Goal: Task Accomplishment & Management: Use online tool/utility

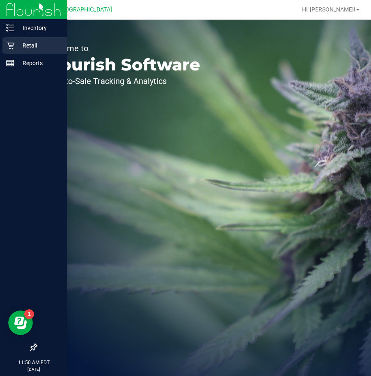
click at [17, 50] on p "Retail" at bounding box center [38, 46] width 49 height 10
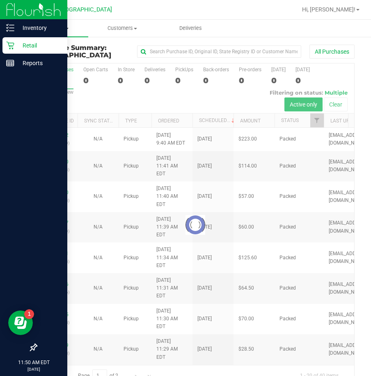
click at [61, 29] on span "Purchases" at bounding box center [54, 28] width 68 height 7
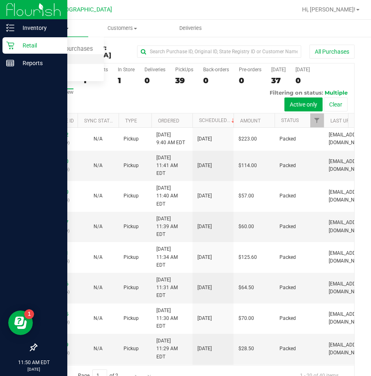
click at [53, 61] on span "Fulfillment" at bounding box center [45, 59] width 51 height 7
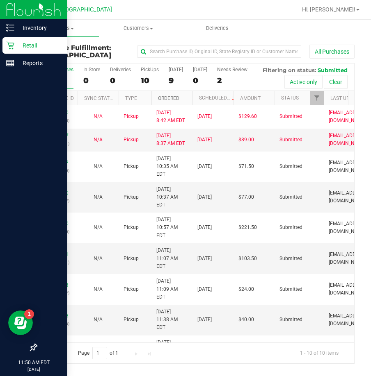
click at [168, 101] on link "Ordered" at bounding box center [168, 99] width 21 height 6
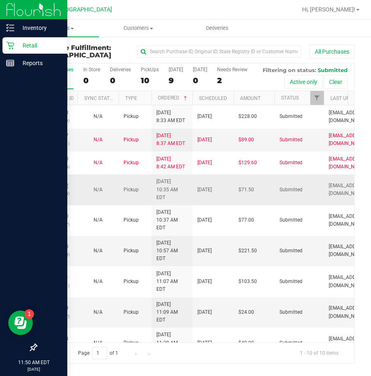
click at [60, 189] on link "11827492" at bounding box center [57, 186] width 23 height 6
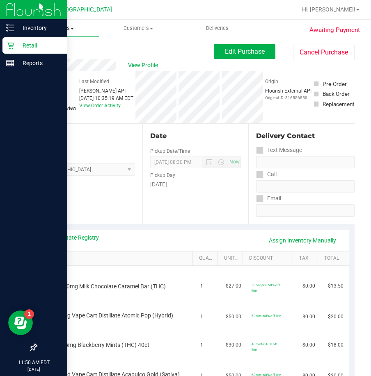
click at [66, 30] on span "Purchases" at bounding box center [59, 28] width 79 height 7
click at [64, 57] on span "Fulfillment" at bounding box center [45, 59] width 51 height 7
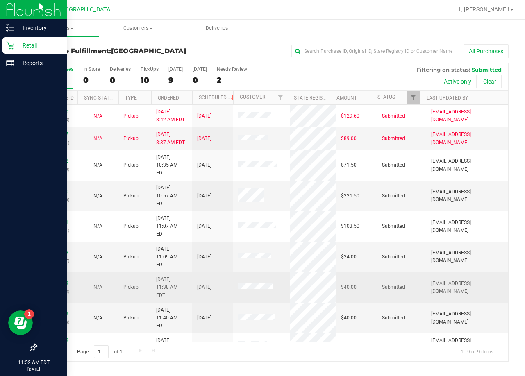
click at [61, 281] on link "11827983" at bounding box center [57, 284] width 23 height 6
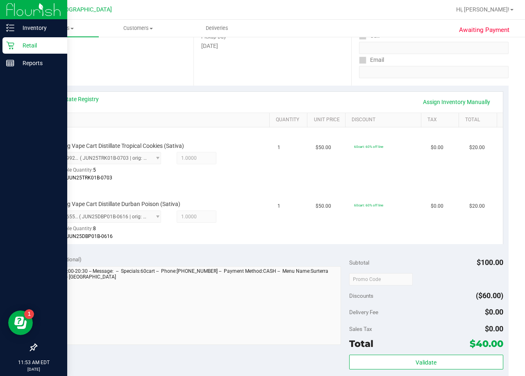
scroll to position [164, 0]
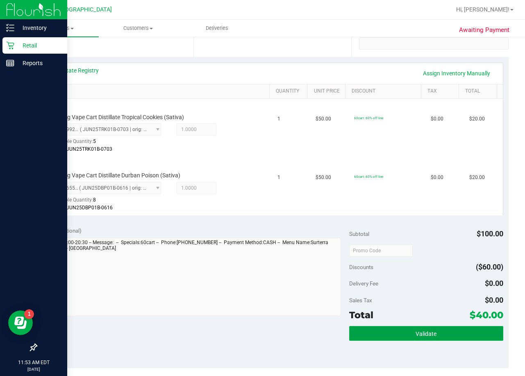
click at [370, 328] on button "Validate" at bounding box center [426, 333] width 154 height 15
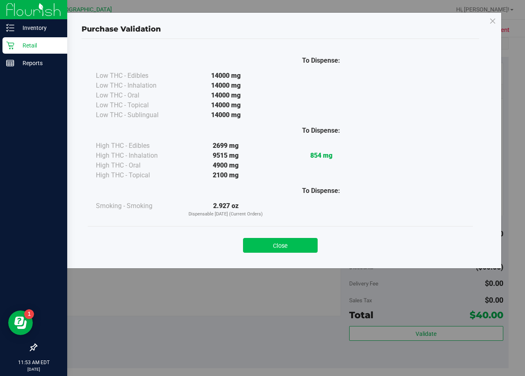
click at [284, 240] on button "Close" at bounding box center [280, 245] width 75 height 15
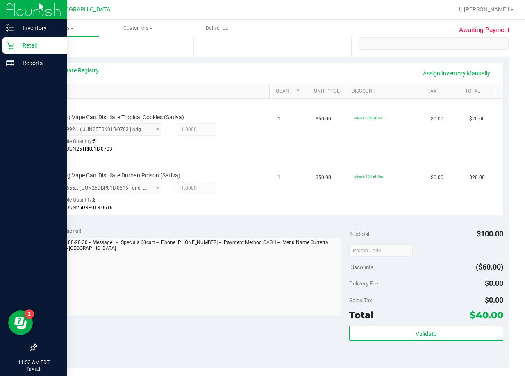
scroll to position [287, 0]
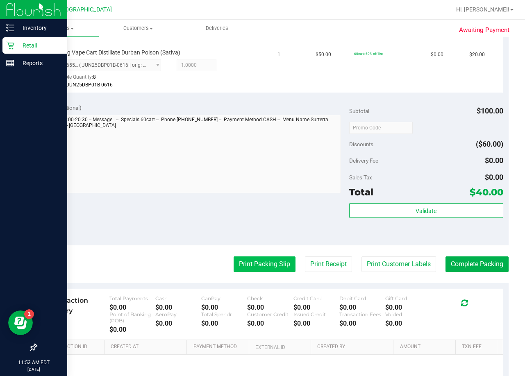
click at [263, 262] on button "Print Packing Slip" at bounding box center [265, 265] width 62 height 16
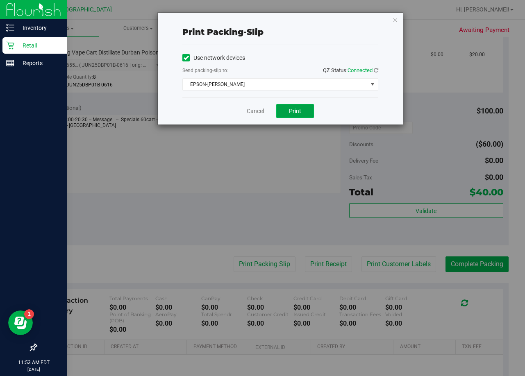
click at [284, 108] on button "Print" at bounding box center [295, 111] width 38 height 14
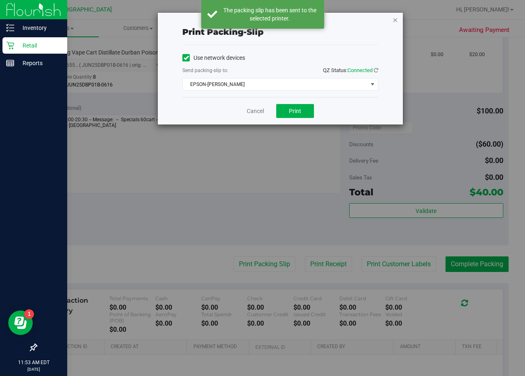
click at [370, 19] on icon "button" at bounding box center [395, 20] width 6 height 10
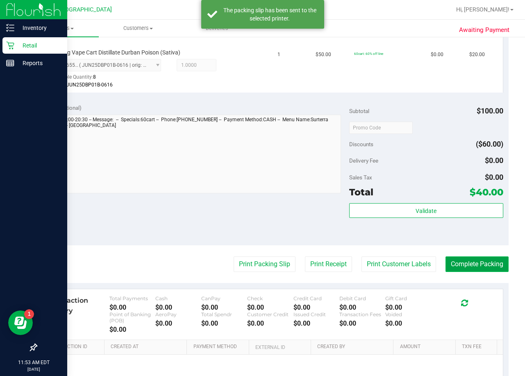
click at [370, 263] on button "Complete Packing" at bounding box center [477, 265] width 63 height 16
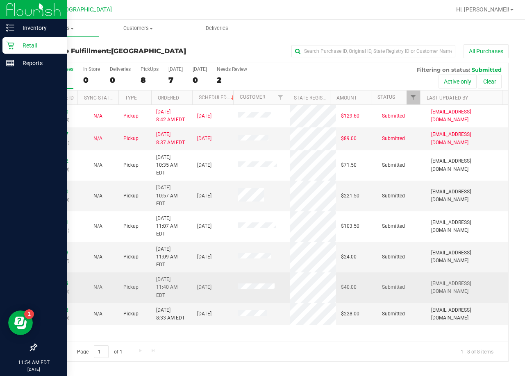
click at [64, 281] on link "11828009" at bounding box center [57, 284] width 23 height 6
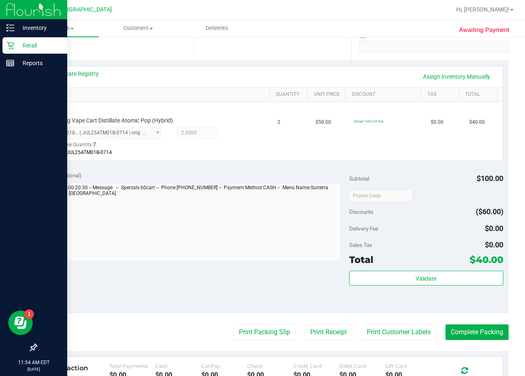
scroll to position [164, 0]
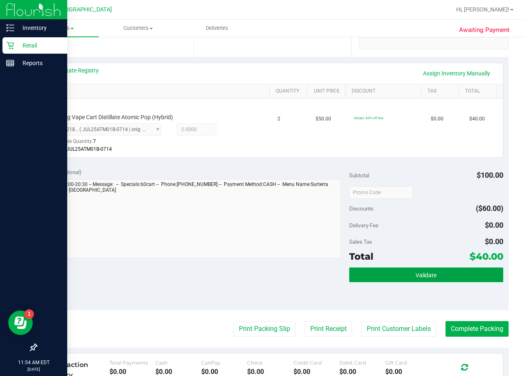
click at [370, 281] on button "Validate" at bounding box center [426, 275] width 154 height 15
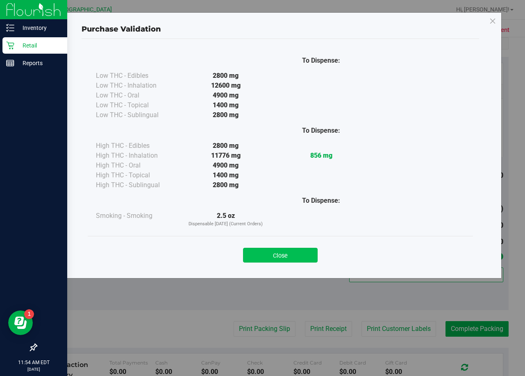
click at [300, 249] on button "Close" at bounding box center [280, 255] width 75 height 15
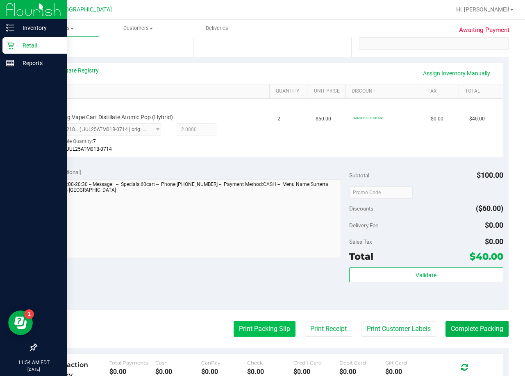
click at [260, 323] on button "Print Packing Slip" at bounding box center [265, 329] width 62 height 16
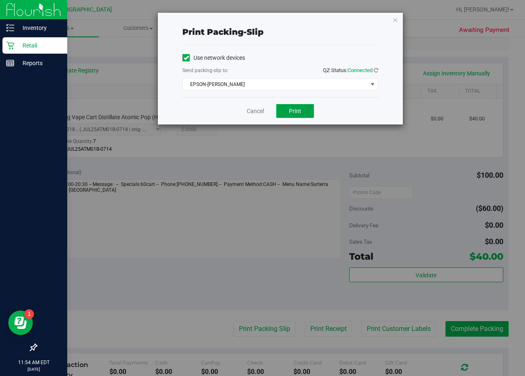
click at [296, 112] on span "Print" at bounding box center [295, 111] width 12 height 7
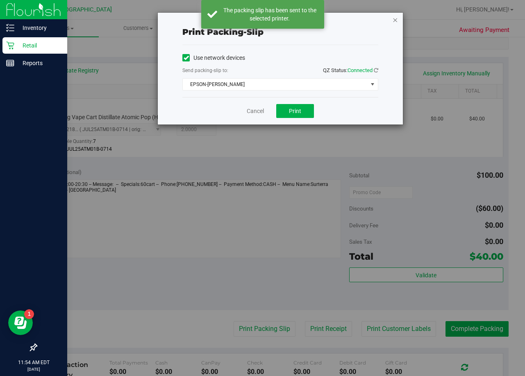
click at [370, 22] on icon "button" at bounding box center [395, 20] width 6 height 10
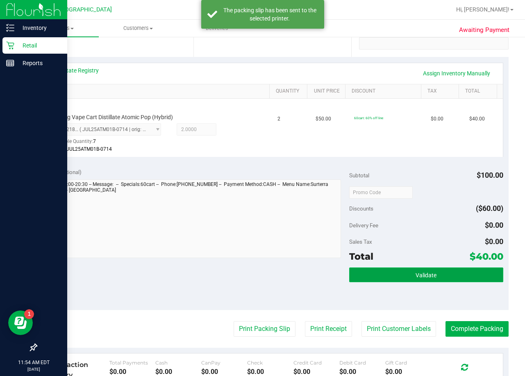
click at [370, 275] on button "Validate" at bounding box center [426, 275] width 154 height 15
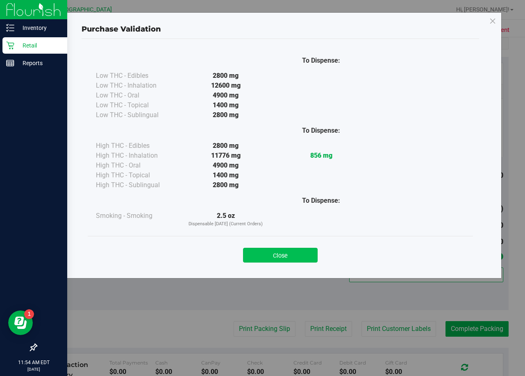
click at [307, 261] on button "Close" at bounding box center [280, 255] width 75 height 15
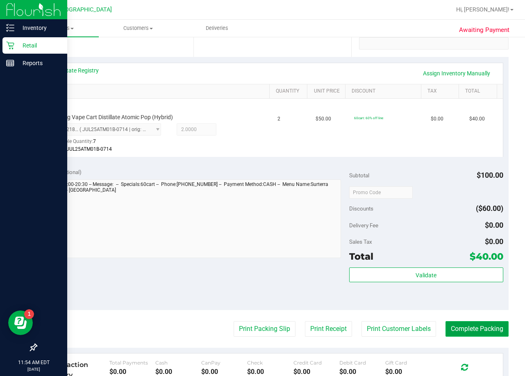
click at [370, 331] on button "Complete Packing" at bounding box center [477, 329] width 63 height 16
